Goal: Task Accomplishment & Management: Complete application form

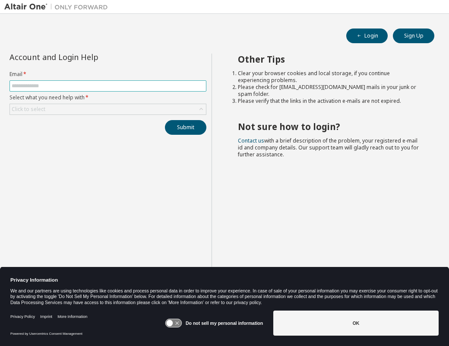
click at [77, 89] on span at bounding box center [108, 85] width 197 height 11
click at [62, 86] on input "text" at bounding box center [108, 85] width 193 height 7
type input "**********"
click at [172, 320] on icon at bounding box center [170, 323] width 6 height 6
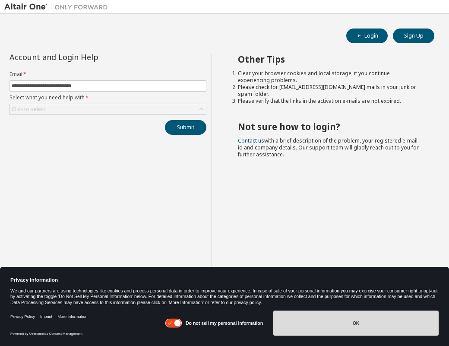
click at [325, 320] on button "OK" at bounding box center [355, 322] width 165 height 25
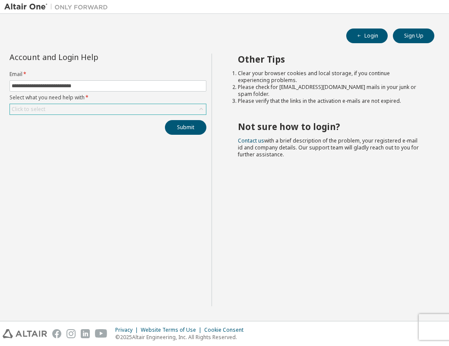
click at [85, 108] on div "Click to select" at bounding box center [108, 109] width 196 height 10
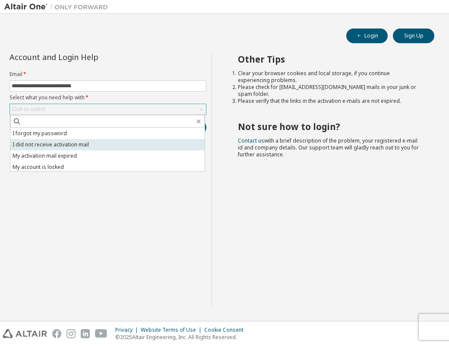
click at [98, 143] on li "I did not receive activation mail" at bounding box center [107, 144] width 194 height 11
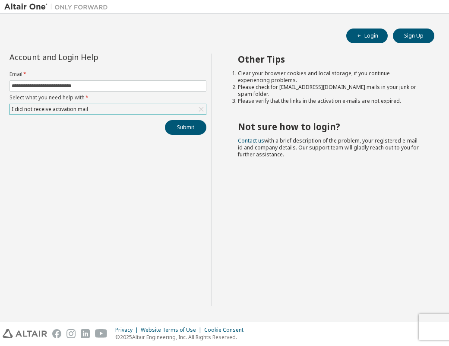
click at [98, 113] on div "I did not receive activation mail" at bounding box center [108, 109] width 196 height 10
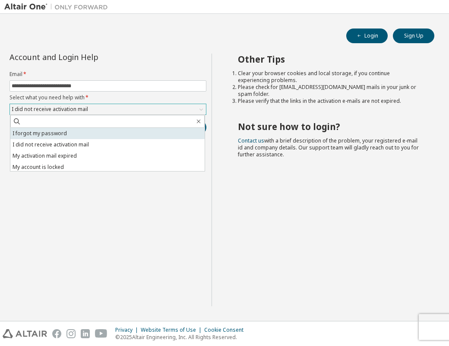
click at [44, 134] on li "I forgot my password" at bounding box center [107, 133] width 194 height 11
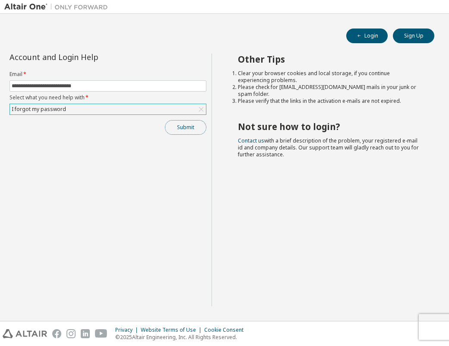
click at [192, 129] on button "Submit" at bounding box center [185, 127] width 41 height 15
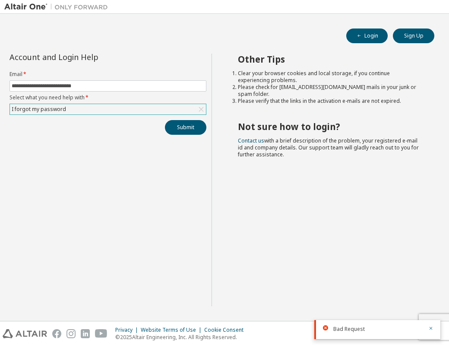
click at [132, 24] on div "**********" at bounding box center [224, 167] width 440 height 298
click at [135, 114] on div "I forgot my password" at bounding box center [108, 109] width 196 height 10
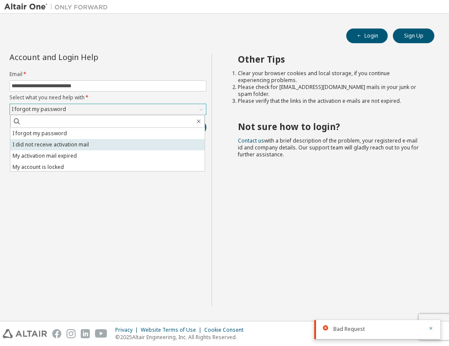
click at [78, 145] on li "I did not receive activation mail" at bounding box center [107, 144] width 194 height 11
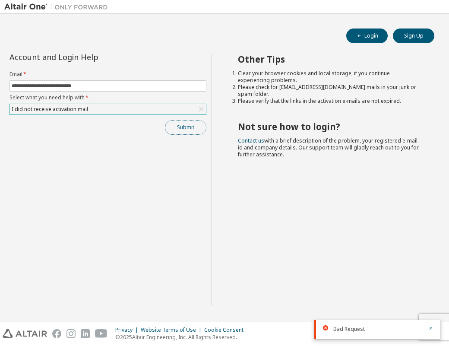
click at [200, 124] on button "Submit" at bounding box center [185, 127] width 41 height 15
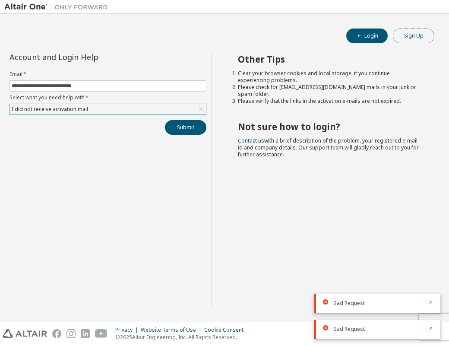
click at [416, 38] on button "Sign Up" at bounding box center [413, 36] width 41 height 15
